Goal: Find specific page/section: Find specific page/section

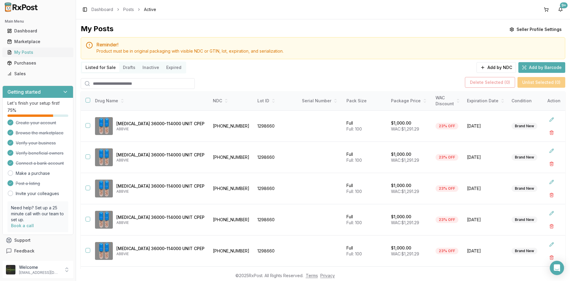
drag, startPoint x: 22, startPoint y: 54, endPoint x: 49, endPoint y: 52, distance: 27.4
click at [22, 54] on div "My Posts" at bounding box center [37, 52] width 61 height 6
click at [40, 53] on div "My Posts" at bounding box center [37, 52] width 61 height 6
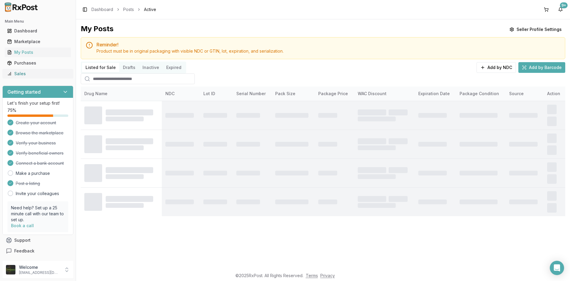
click at [40, 73] on div "Sales" at bounding box center [37, 74] width 61 height 6
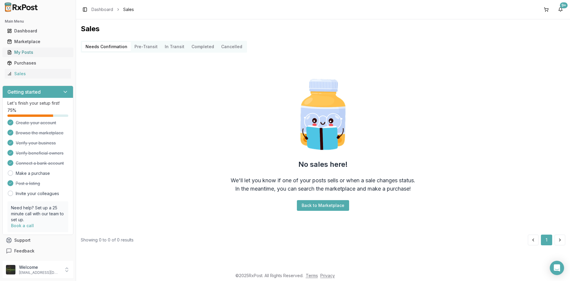
click at [29, 51] on div "My Posts" at bounding box center [37, 52] width 61 height 6
